Goal: Task Accomplishment & Management: Manage account settings

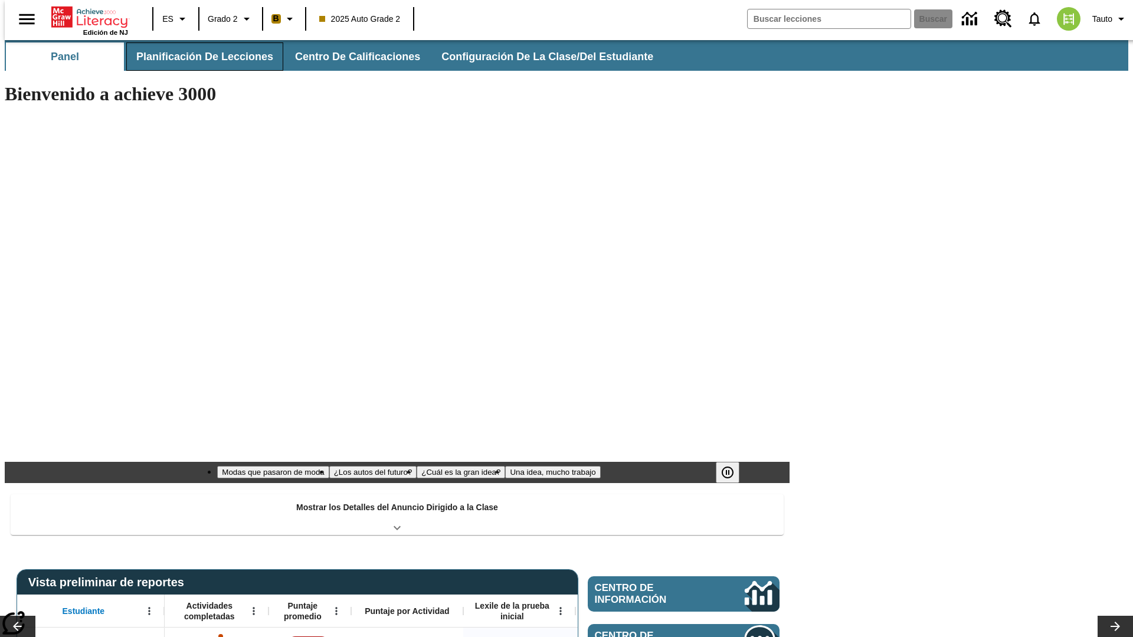
click at [198, 57] on span "Planificación de lecciones" at bounding box center [204, 57] width 137 height 14
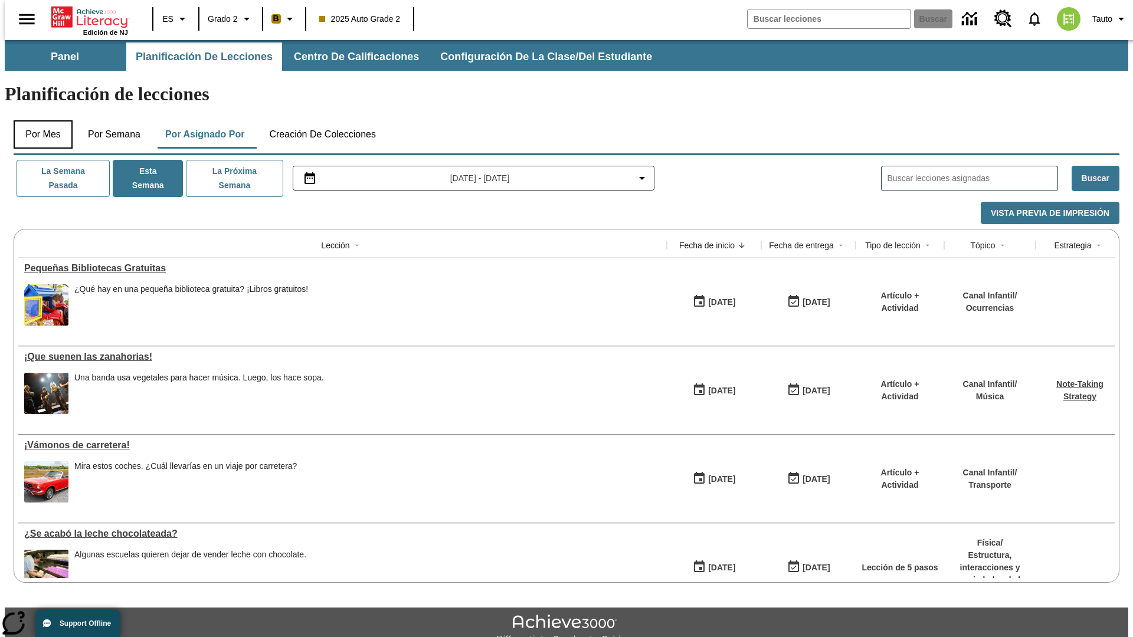
click at [38, 120] on button "Por mes" at bounding box center [43, 134] width 59 height 28
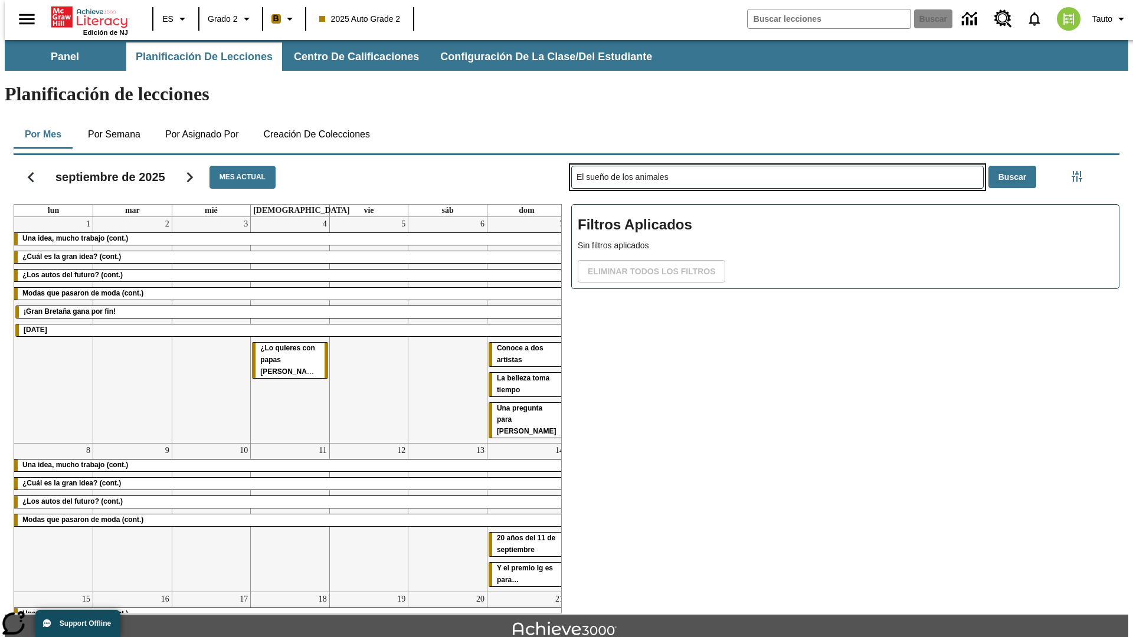
type input "El sueño de los animales"
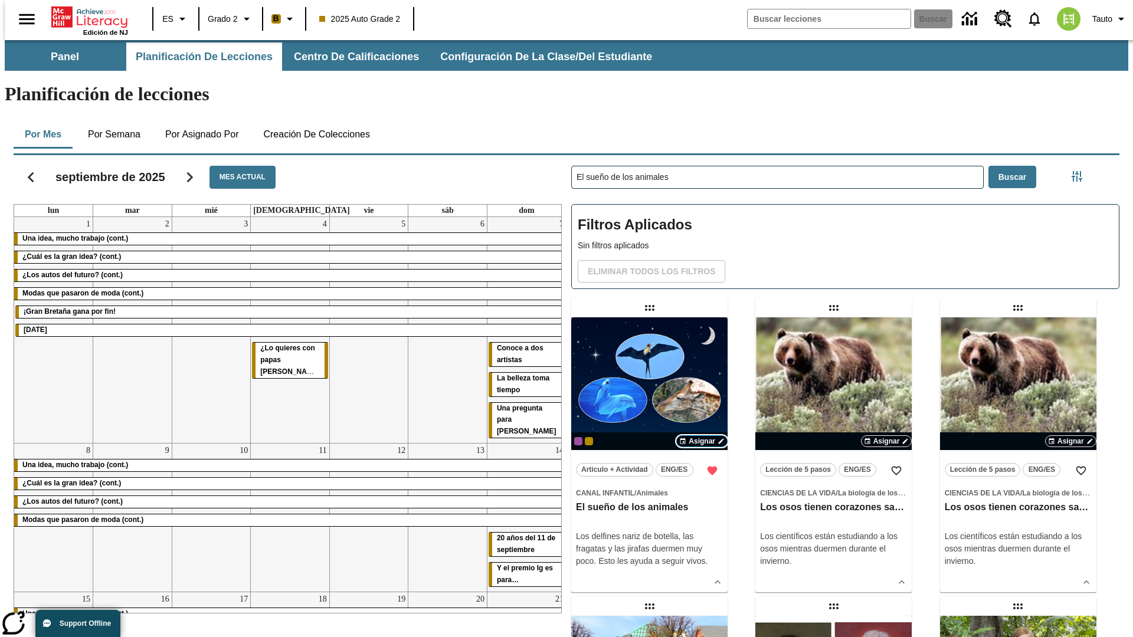
click at [702, 436] on span "Asignar" at bounding box center [702, 441] width 27 height 11
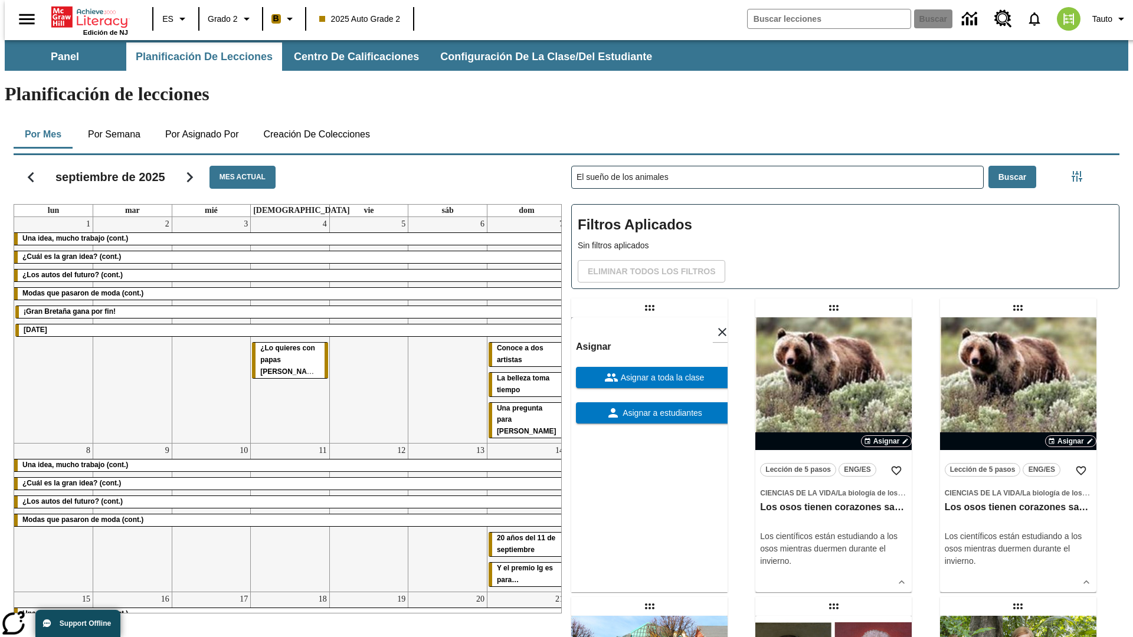
scroll to position [321, 0]
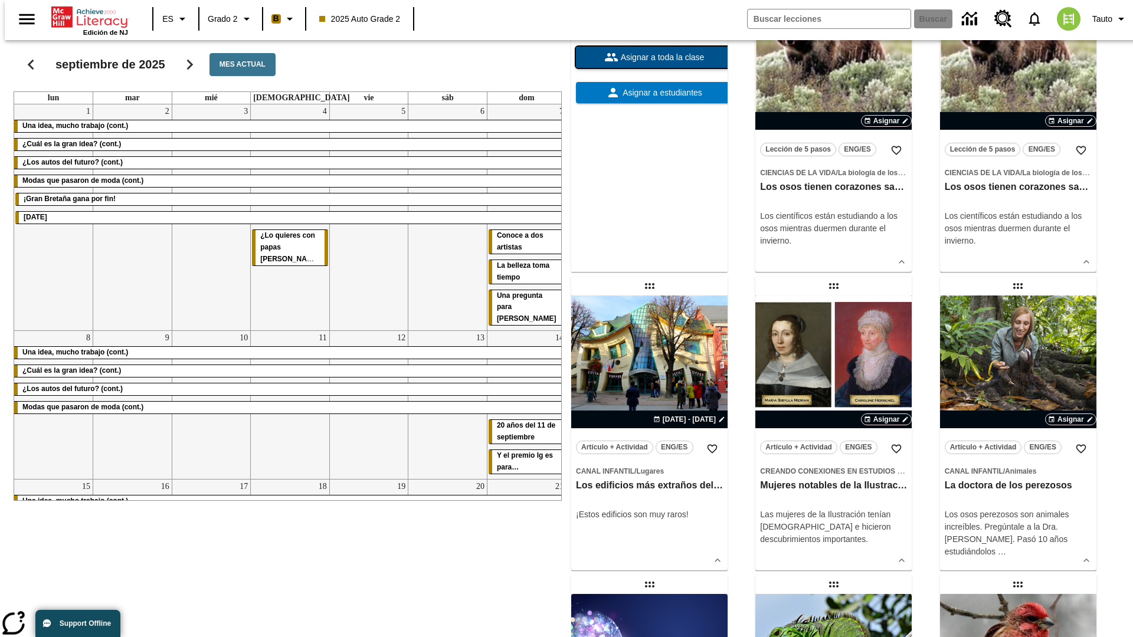
click at [649, 64] on span "Asignar a toda la clase" at bounding box center [662, 57] width 86 height 12
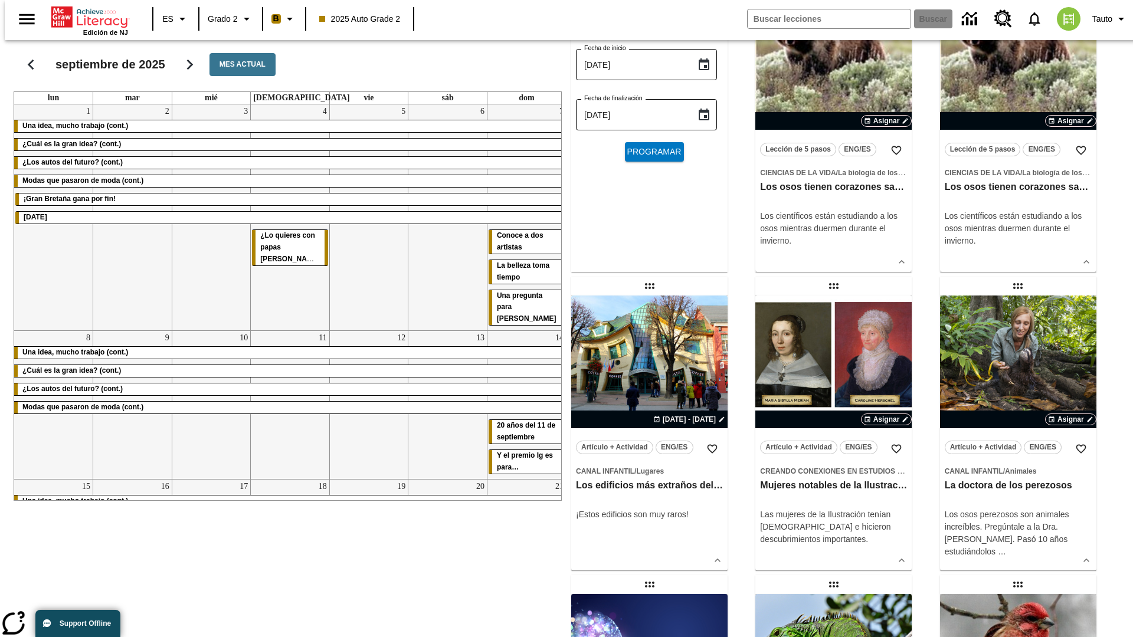
scroll to position [0, 0]
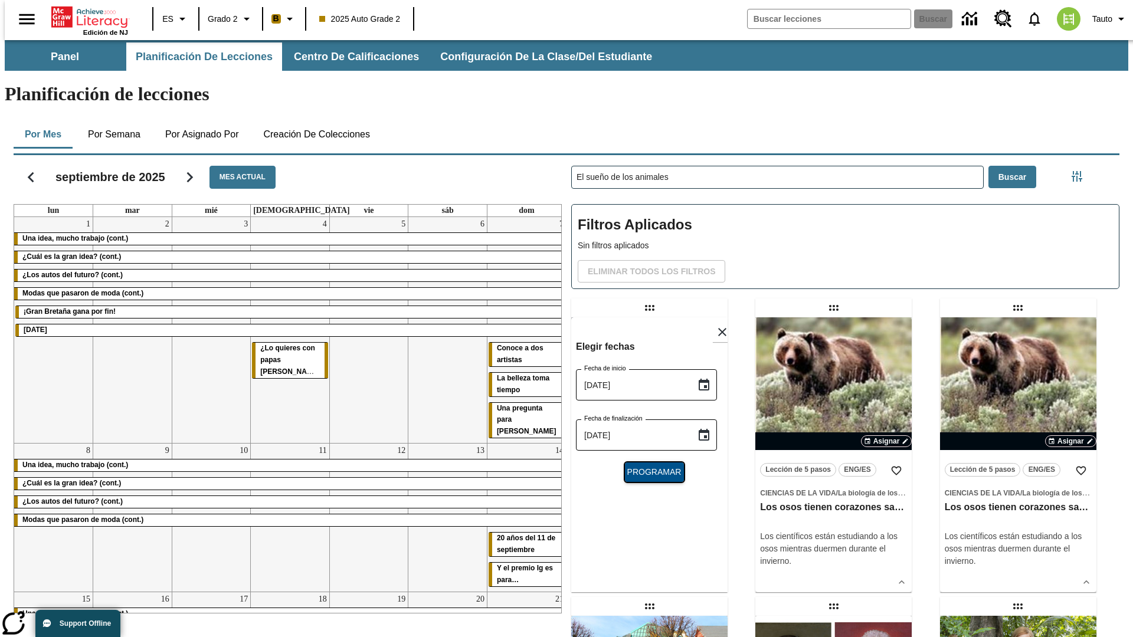
click at [649, 466] on span "Programar" at bounding box center [654, 472] width 54 height 12
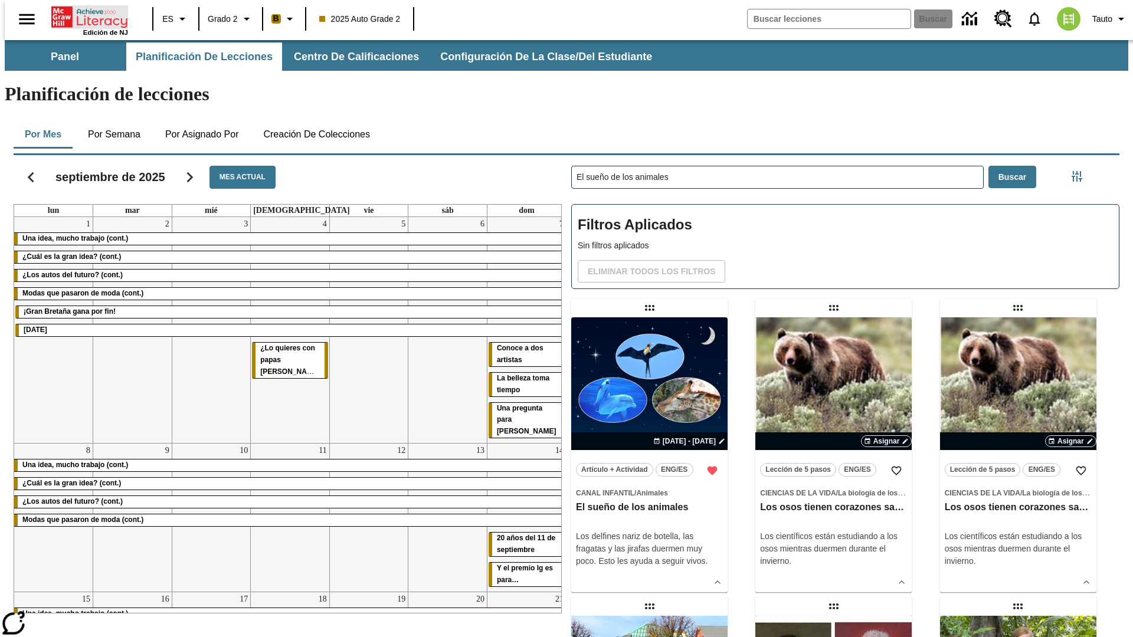
click at [85, 16] on icon "Portada" at bounding box center [90, 17] width 79 height 24
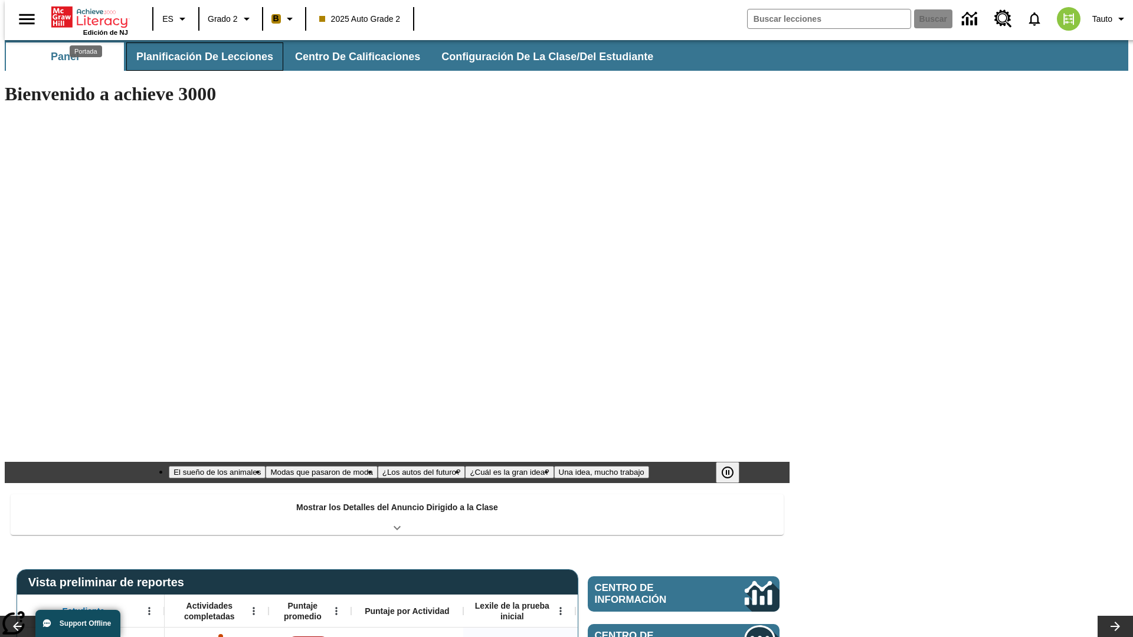
click at [198, 57] on span "Planificación de lecciones" at bounding box center [204, 57] width 137 height 14
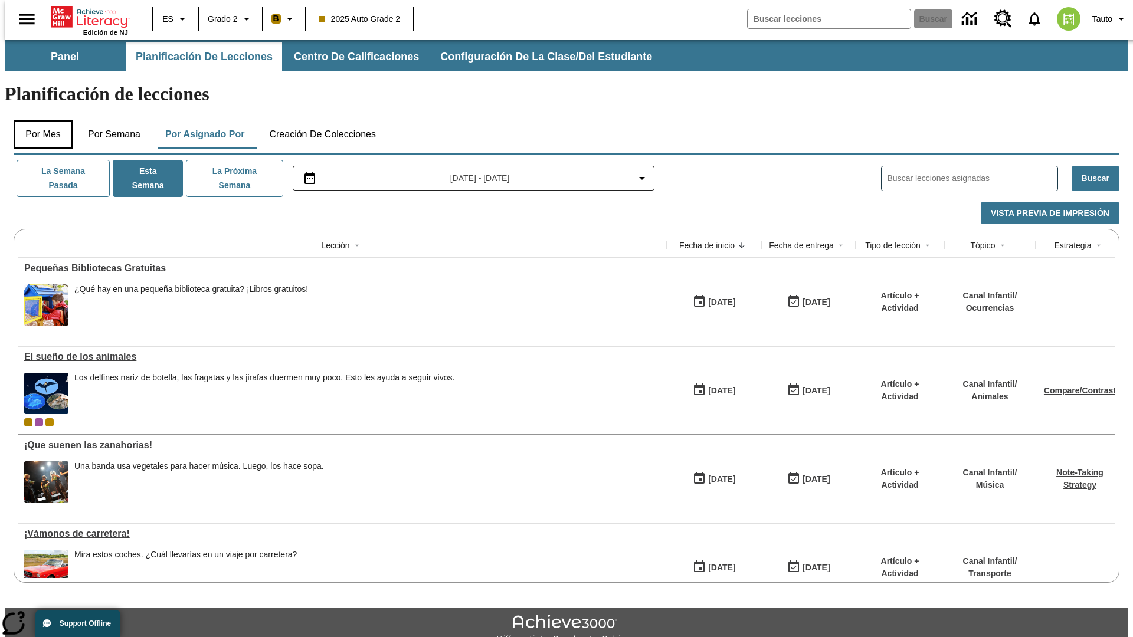
click at [38, 120] on button "Por mes" at bounding box center [43, 134] width 59 height 28
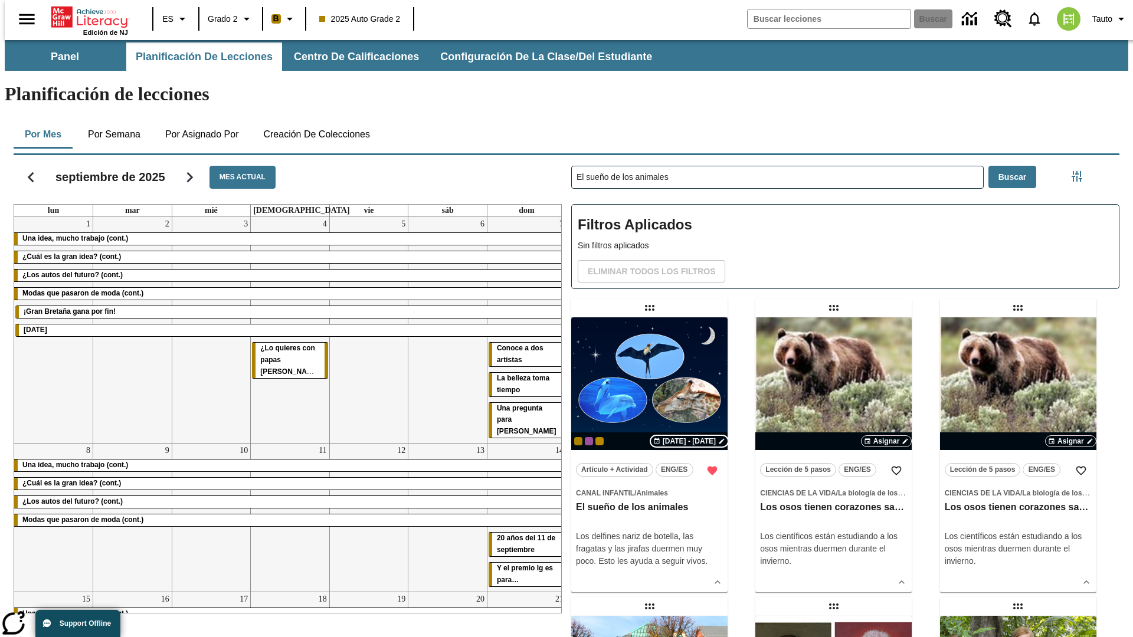
click at [688, 436] on span "[DATE] - [DATE]" at bounding box center [689, 441] width 53 height 11
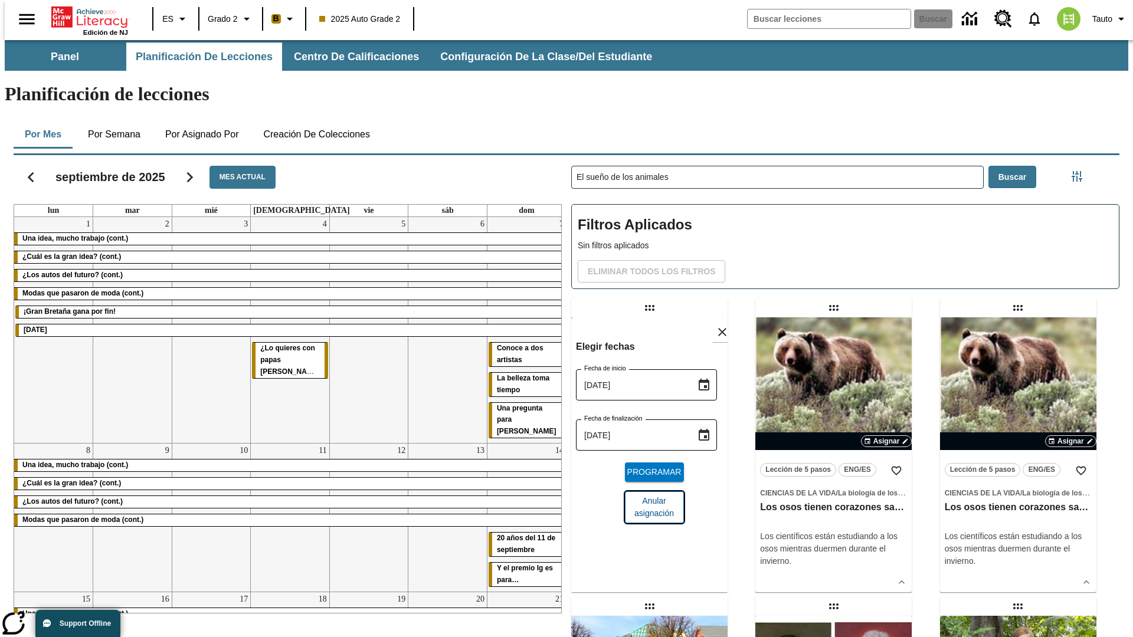
click at [649, 495] on span "Anular asignación" at bounding box center [655, 507] width 40 height 25
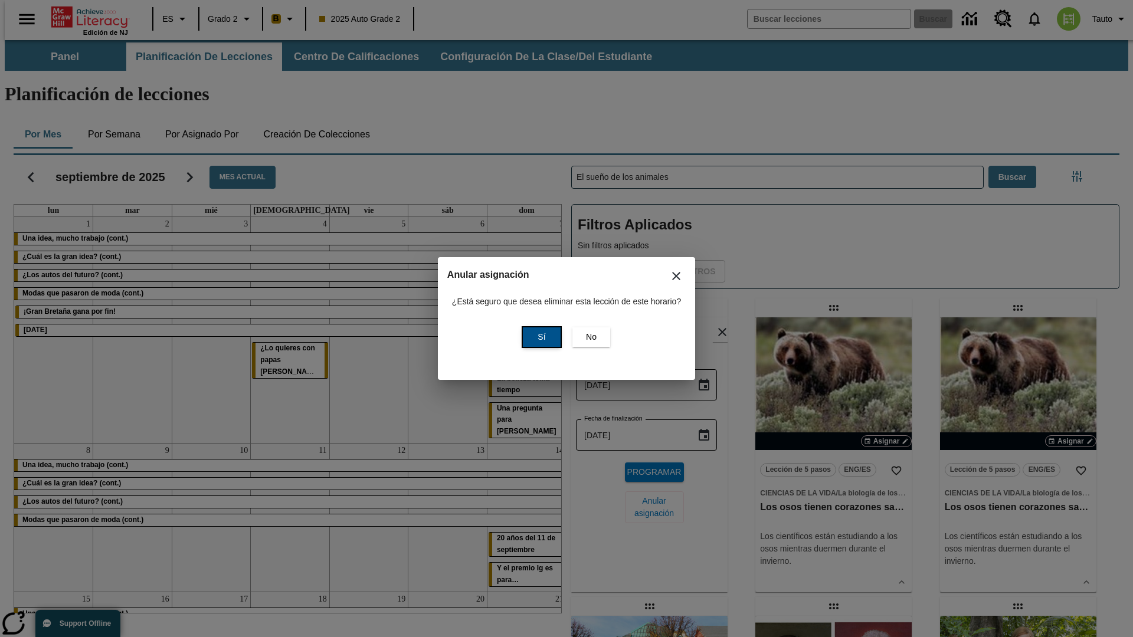
click at [540, 337] on span "Sí" at bounding box center [542, 337] width 8 height 12
